Goal: Information Seeking & Learning: Check status

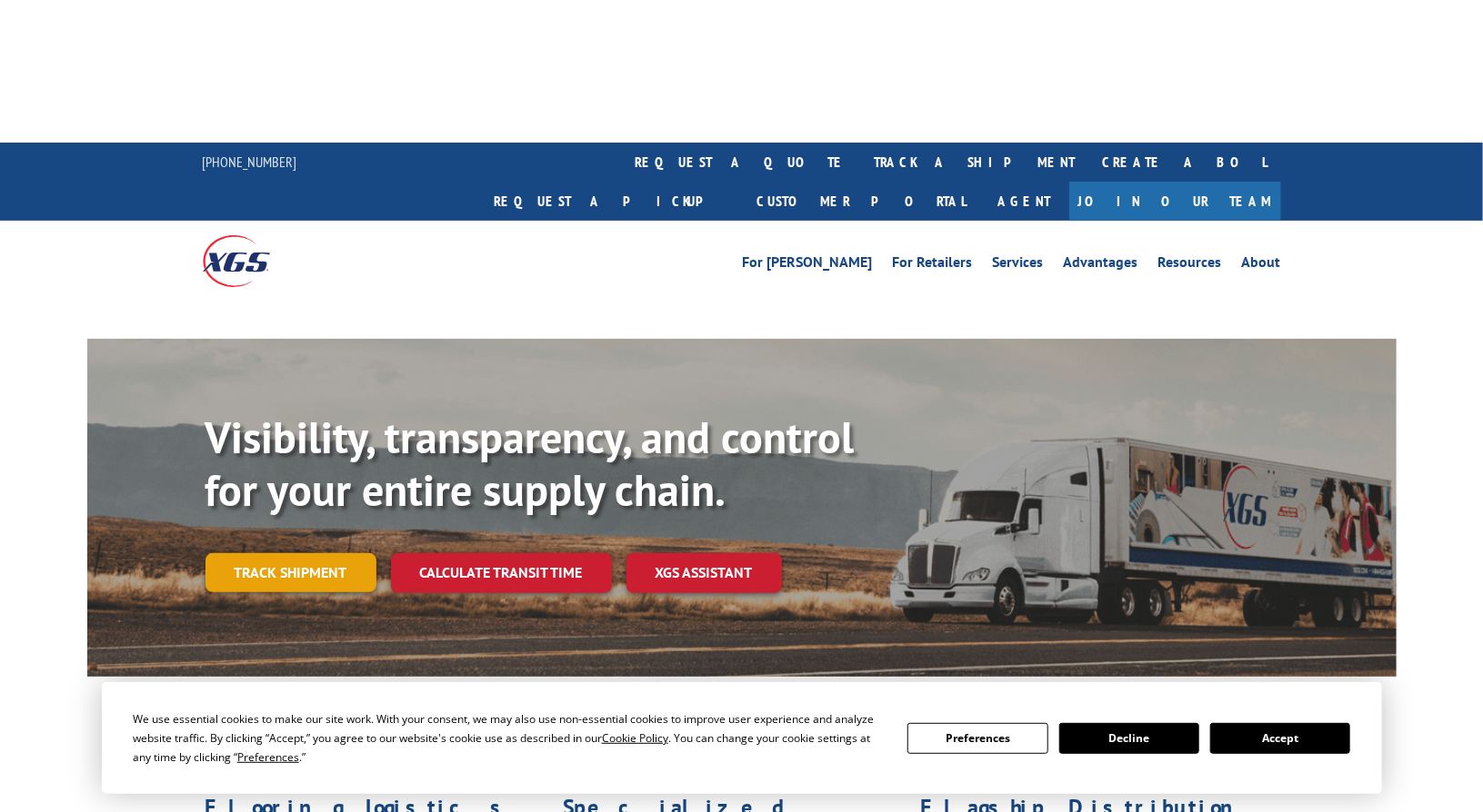
click at [263, 553] on link "Track shipment" at bounding box center [291, 572] width 171 height 38
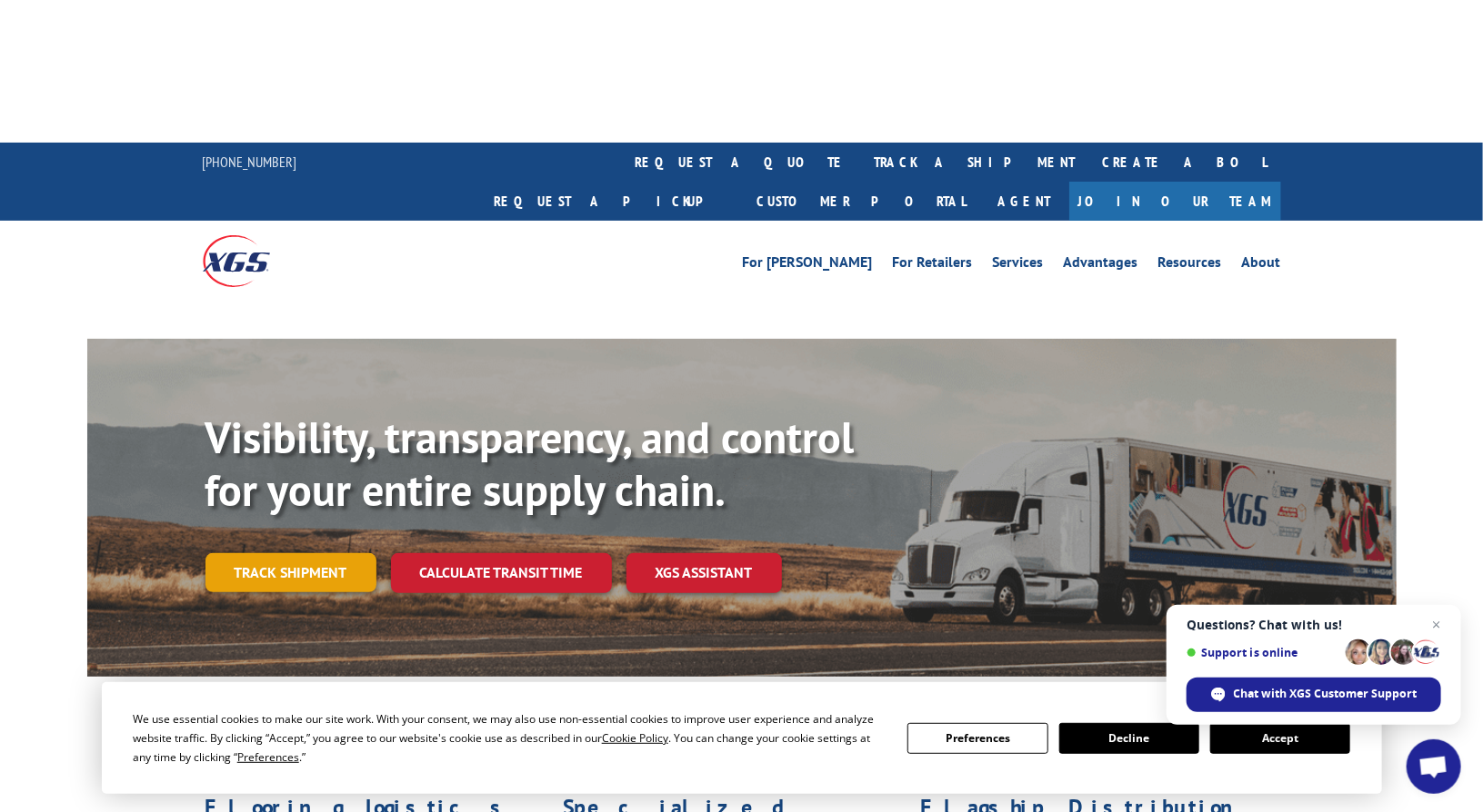
click at [307, 553] on link "Track shipment" at bounding box center [291, 572] width 171 height 38
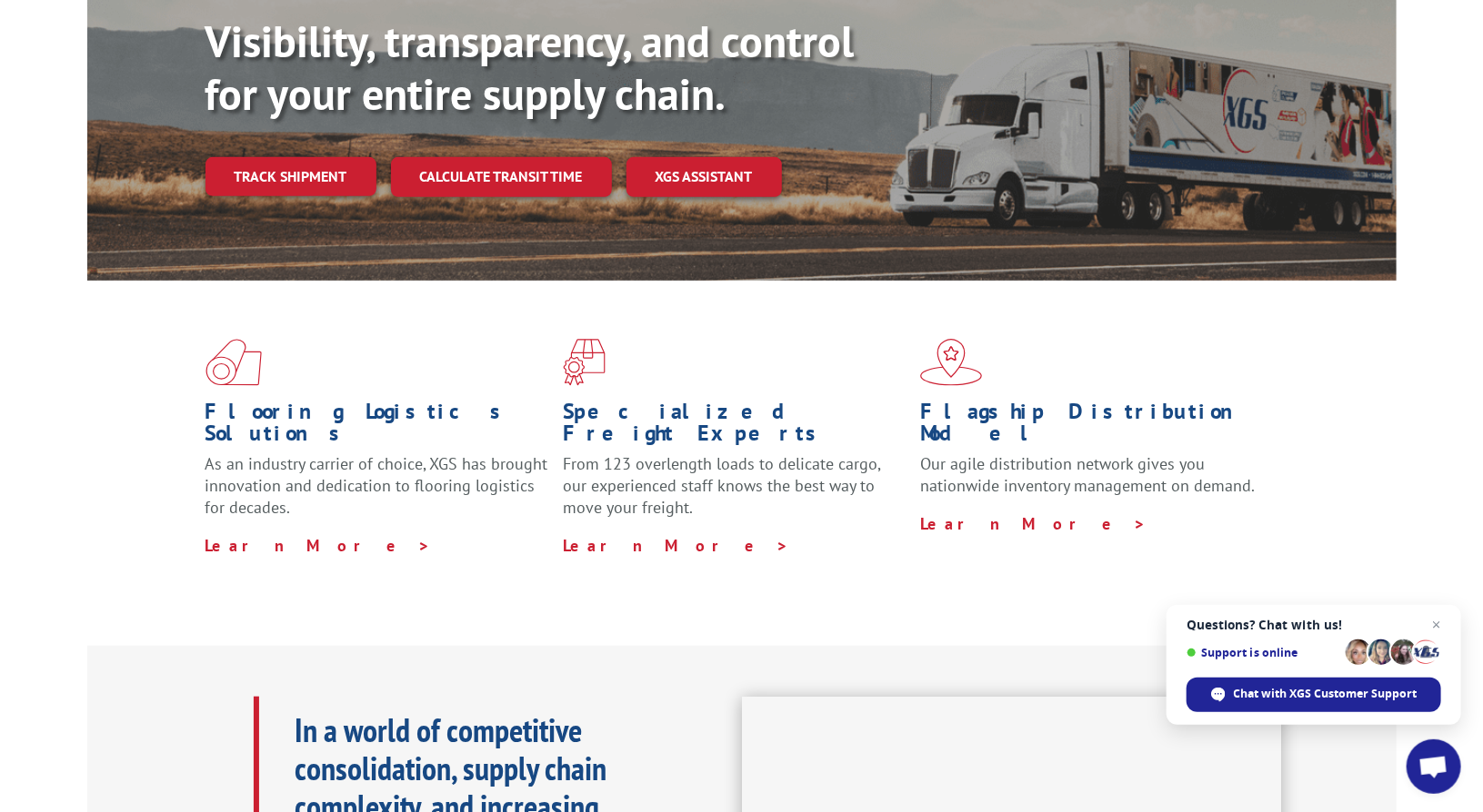
scroll to position [91, 0]
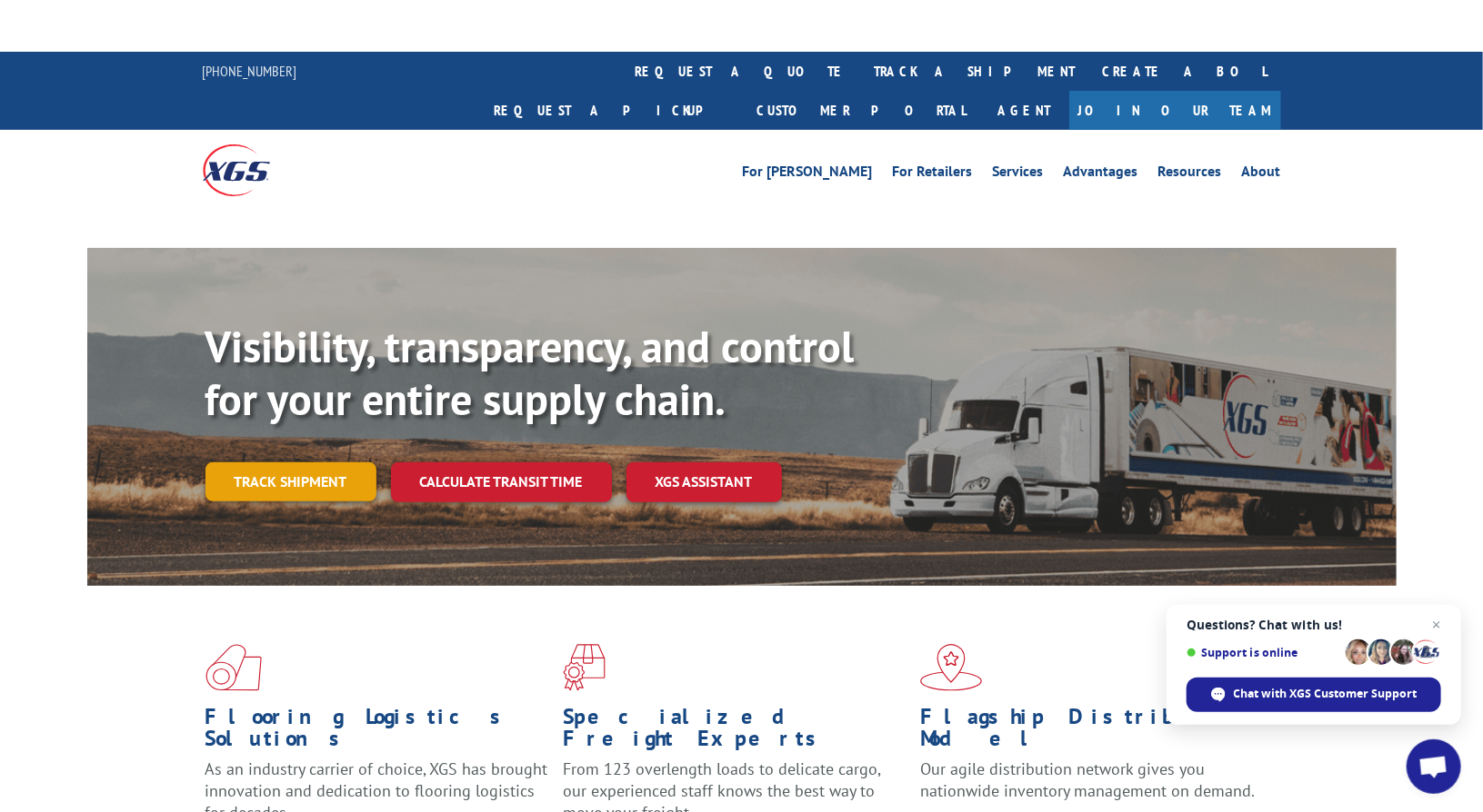
click at [261, 463] on link "Track shipment" at bounding box center [291, 482] width 171 height 38
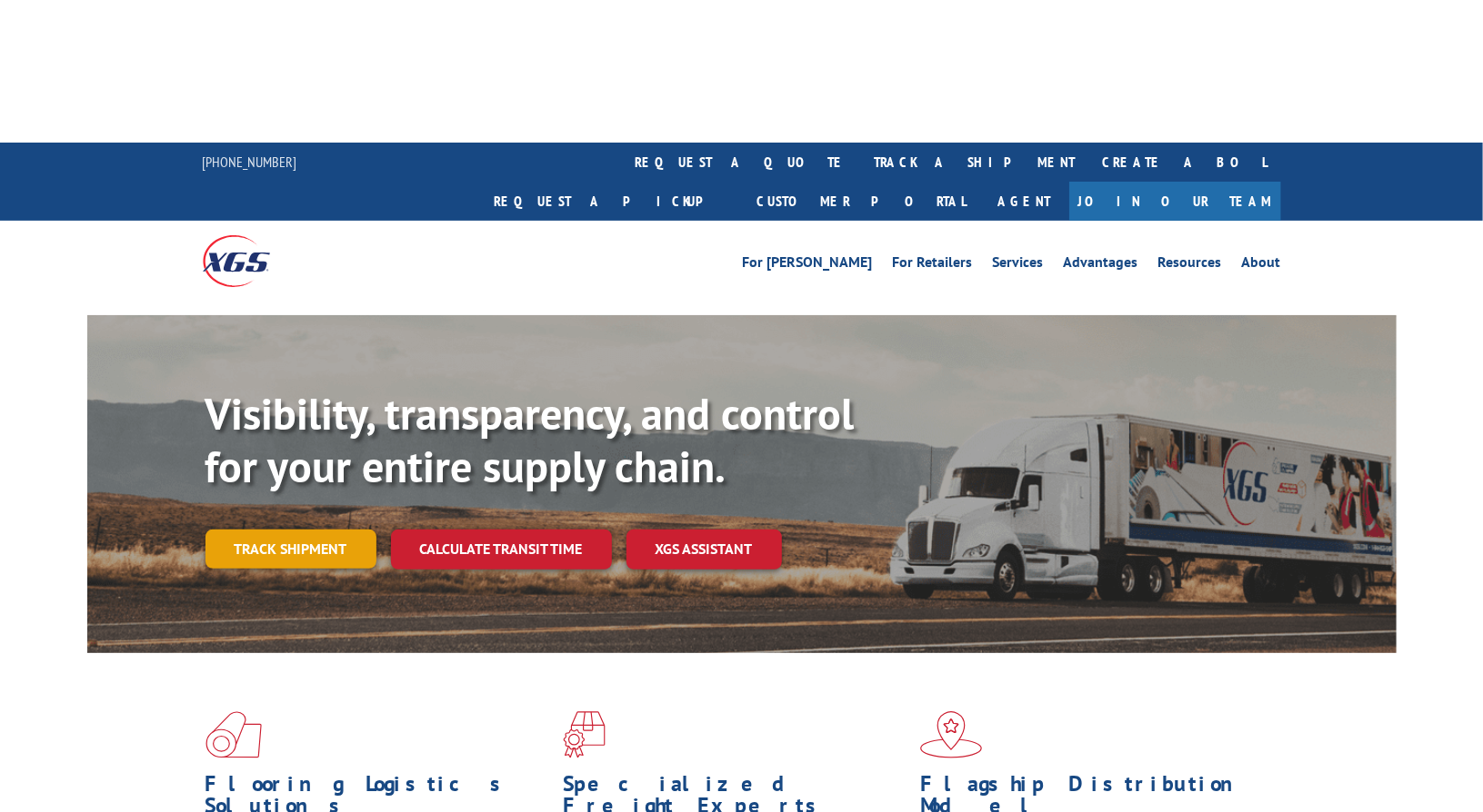
click at [316, 530] on link "Track shipment" at bounding box center [291, 549] width 171 height 38
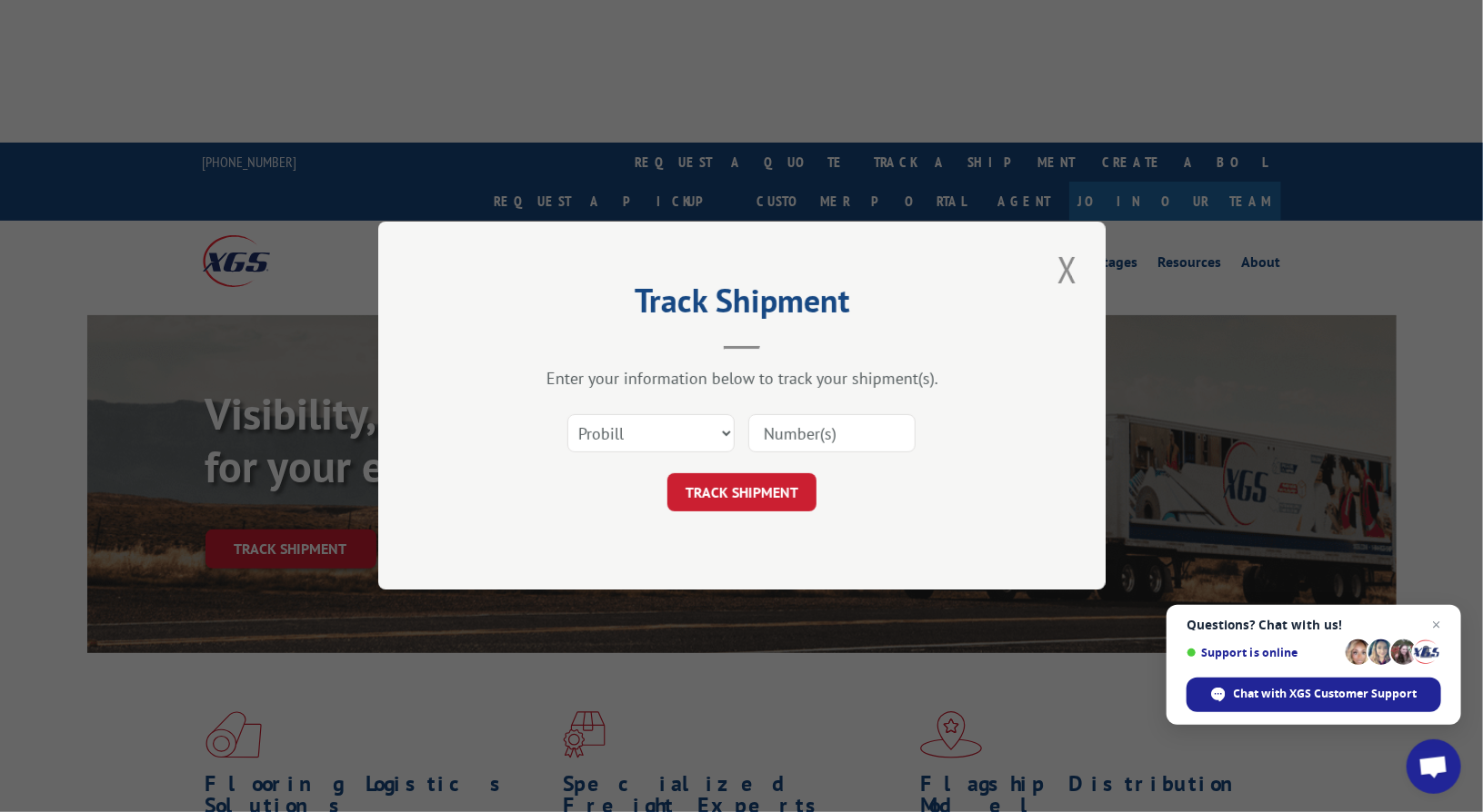
click at [800, 448] on input at bounding box center [831, 434] width 167 height 38
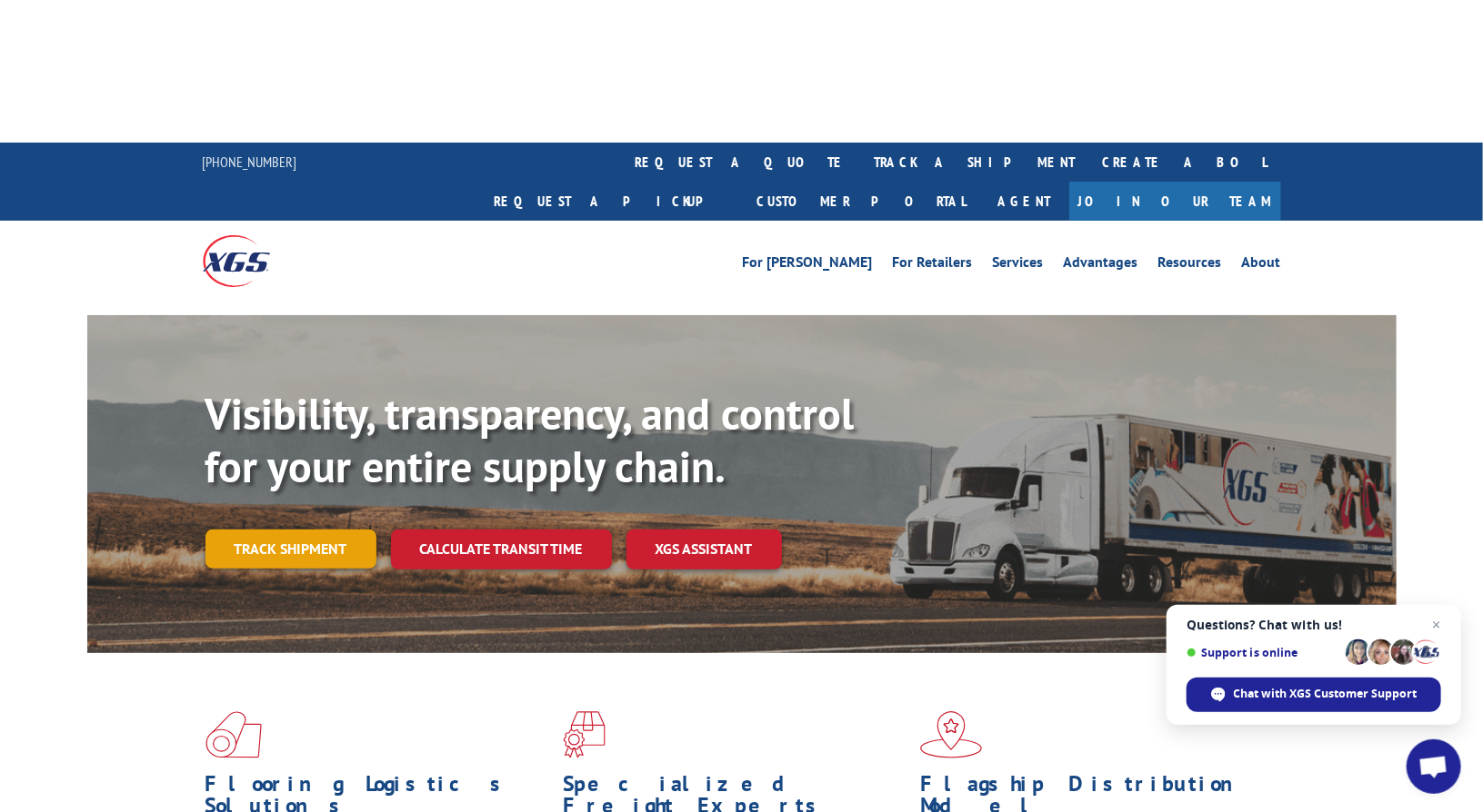
click at [341, 530] on link "Track shipment" at bounding box center [291, 549] width 171 height 38
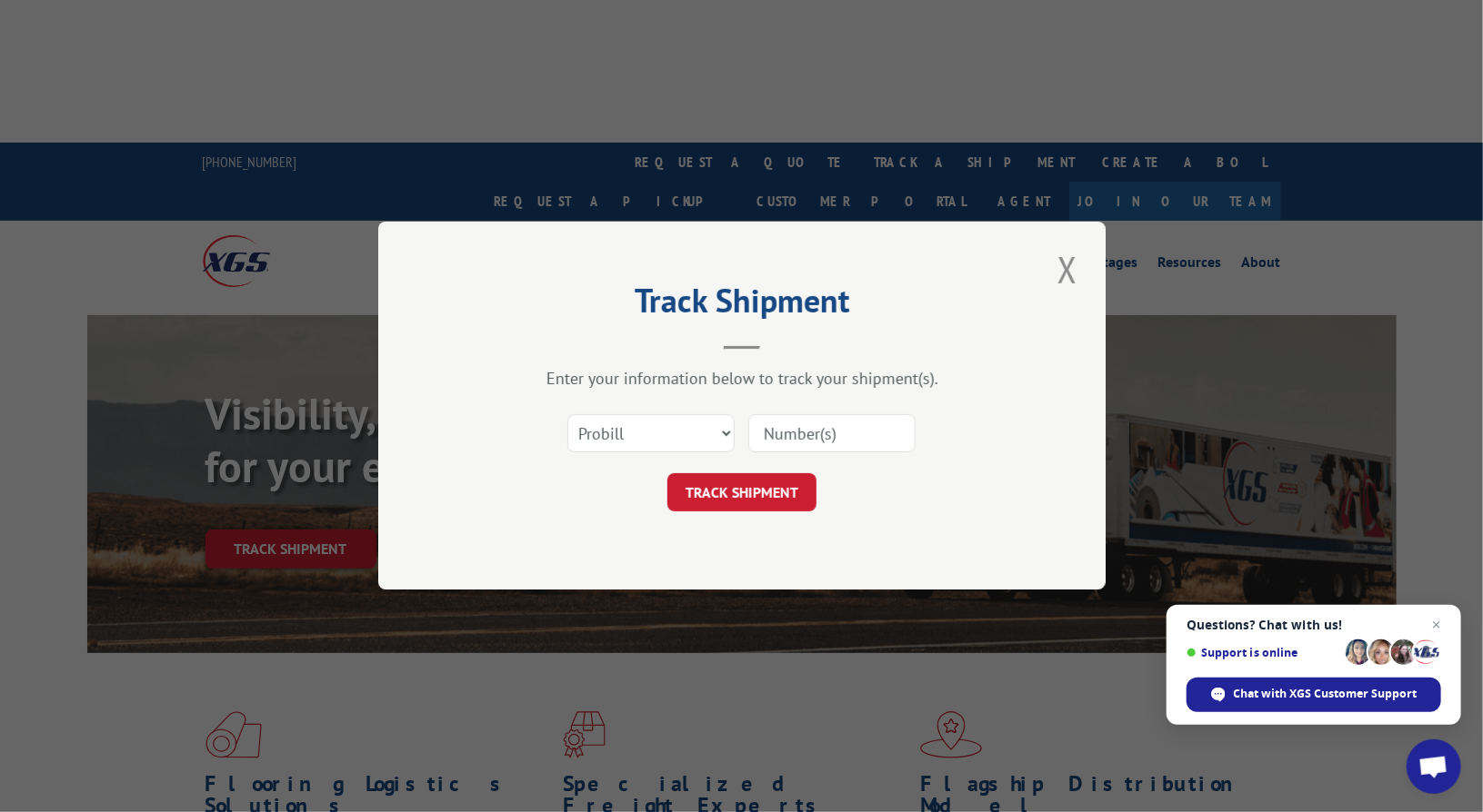
click at [787, 427] on input at bounding box center [831, 434] width 167 height 38
type input "17401647"
click at [700, 485] on button "TRACK SHIPMENT" at bounding box center [742, 493] width 149 height 38
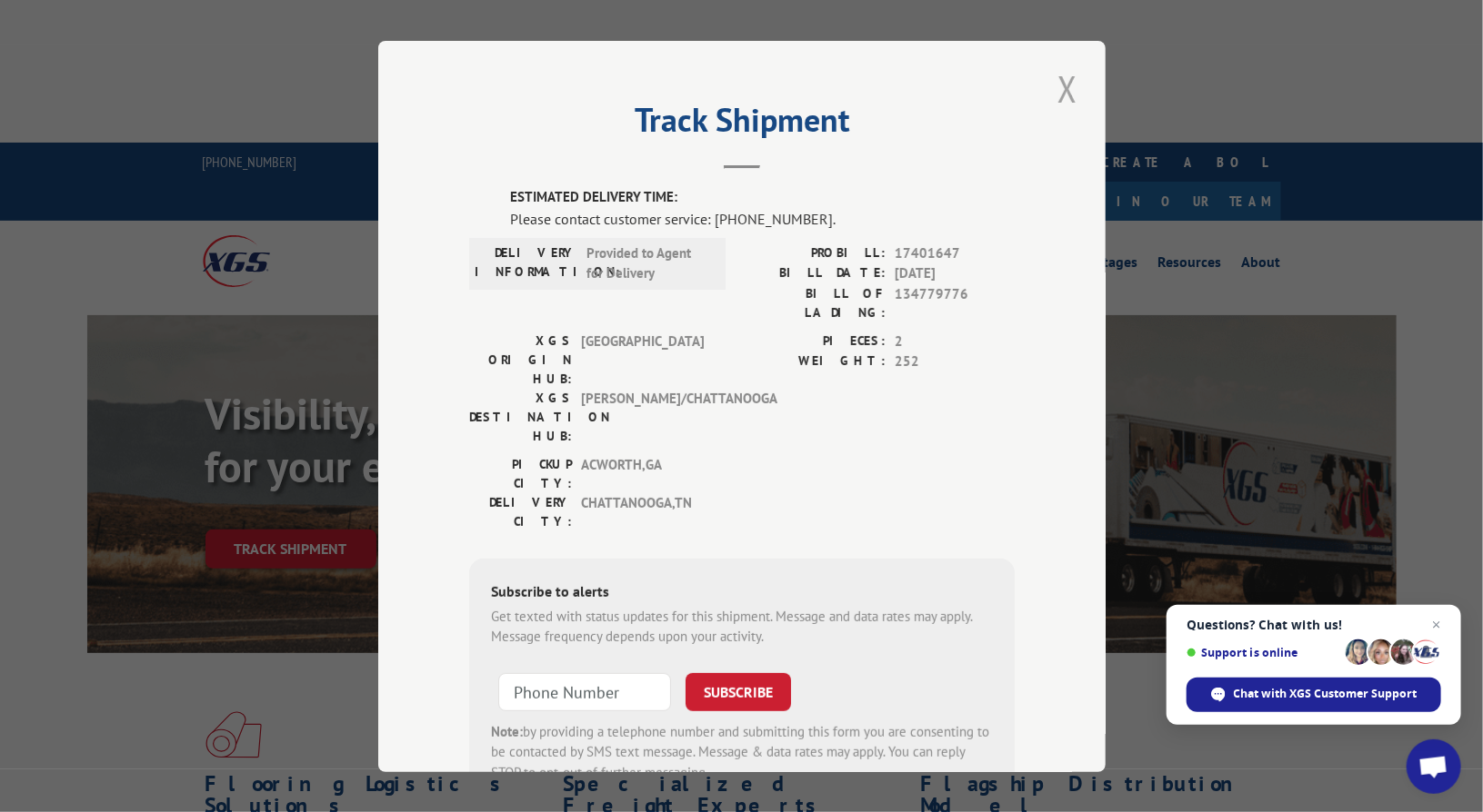
click at [1064, 86] on button "Close modal" at bounding box center [1067, 88] width 31 height 50
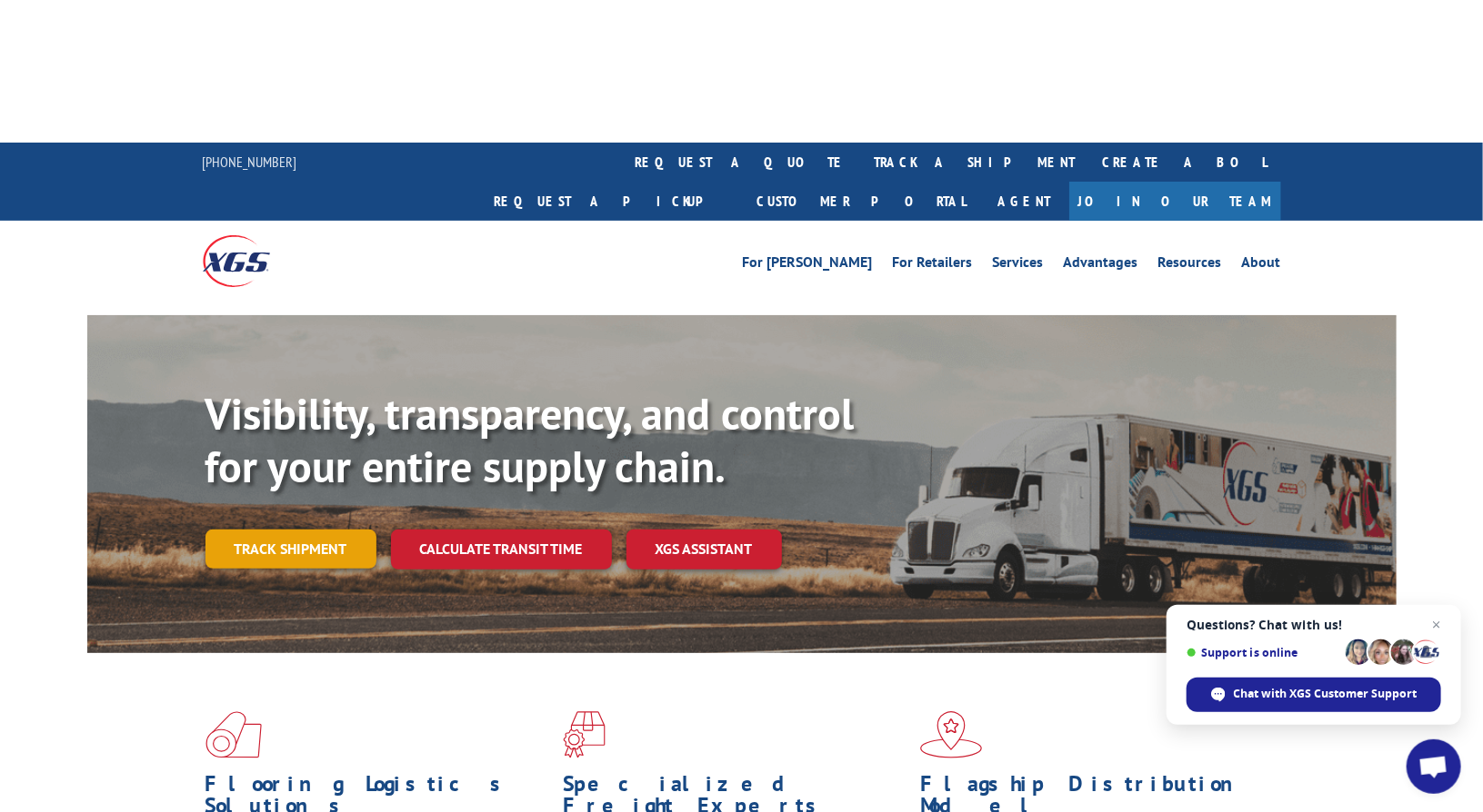
click at [310, 530] on link "Track shipment" at bounding box center [291, 549] width 171 height 38
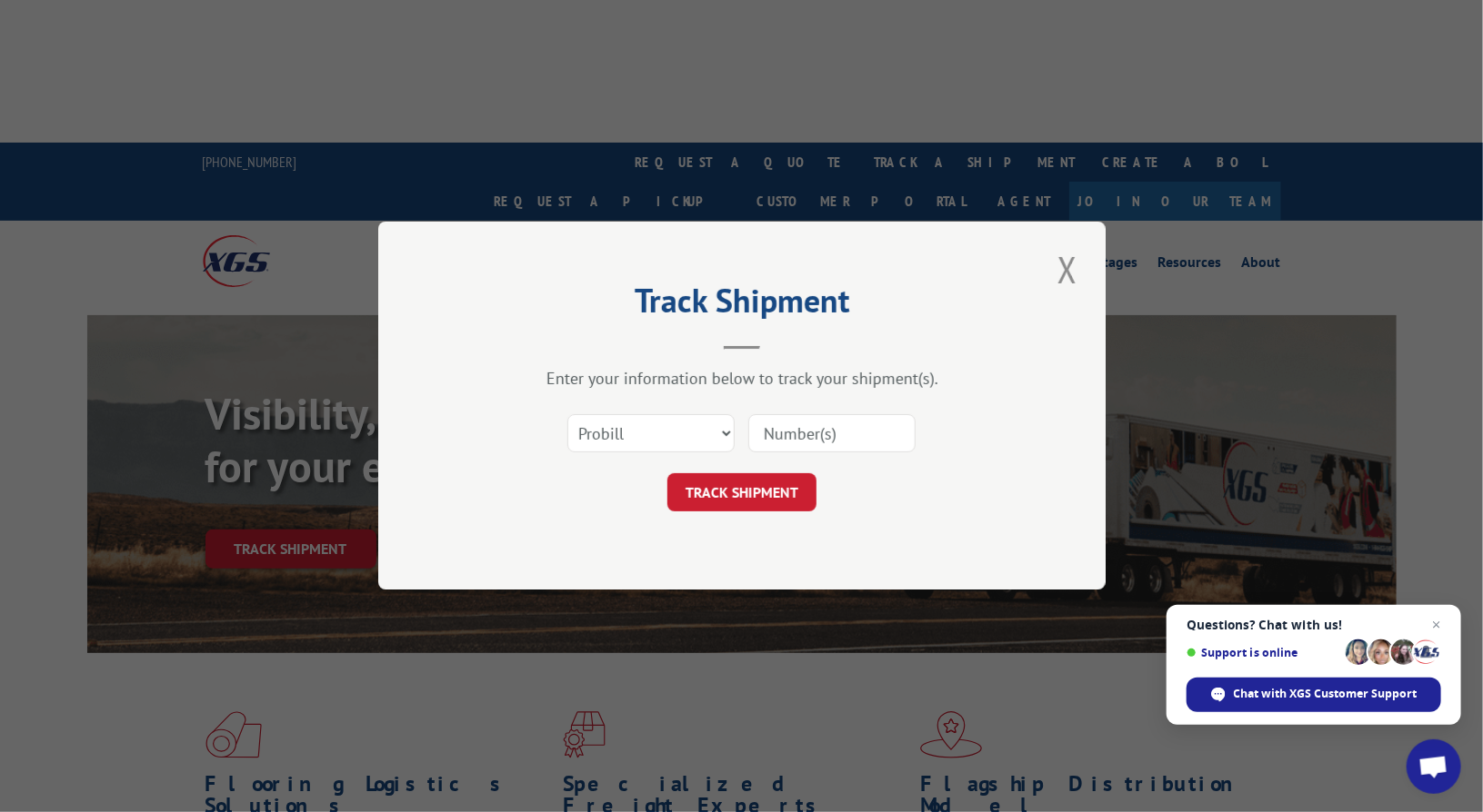
click at [835, 433] on input at bounding box center [831, 434] width 167 height 38
type input "17401647"
click at [760, 497] on button "TRACK SHIPMENT" at bounding box center [742, 493] width 149 height 38
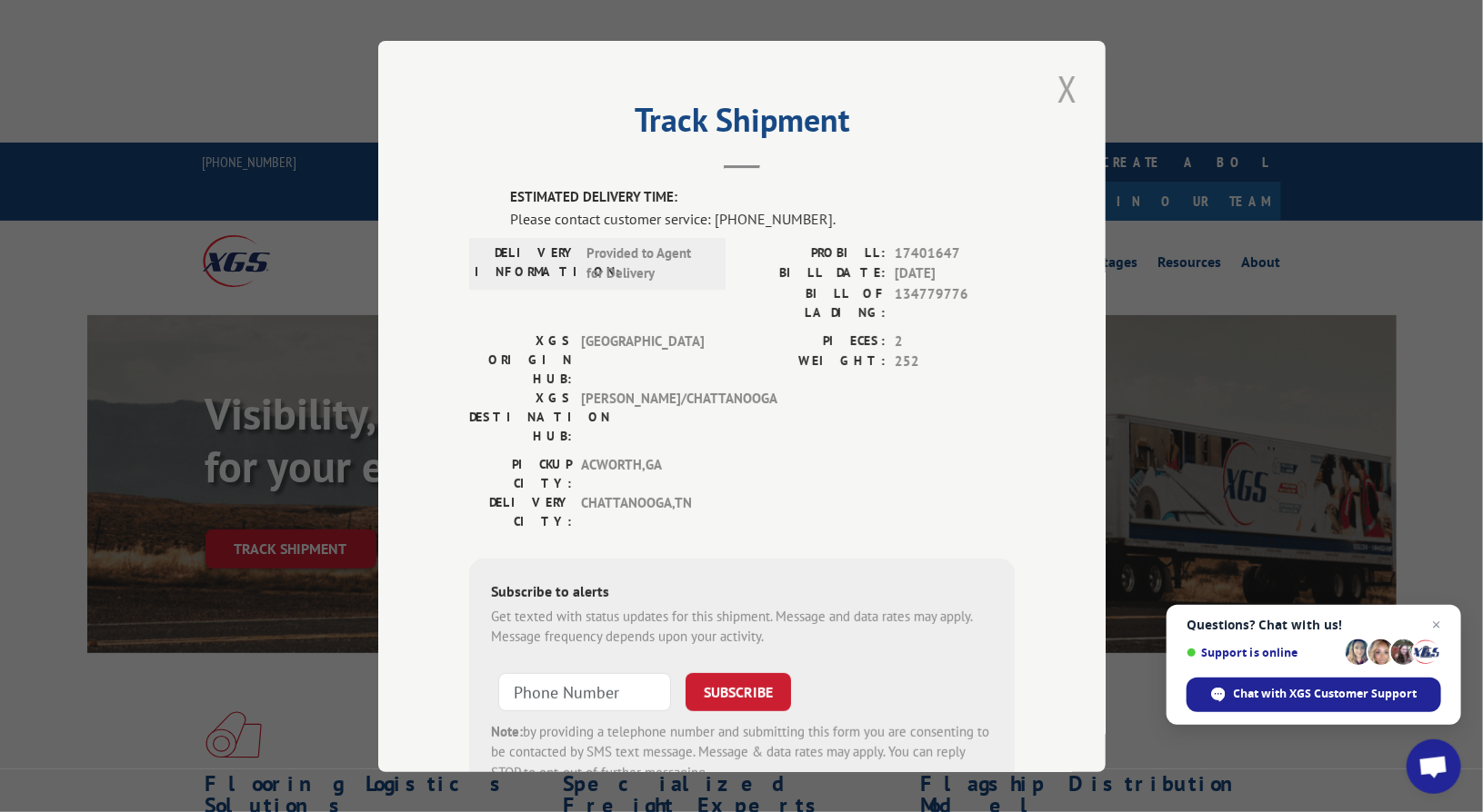
click at [1059, 80] on button "Close modal" at bounding box center [1067, 88] width 31 height 50
